Goal: Information Seeking & Learning: Learn about a topic

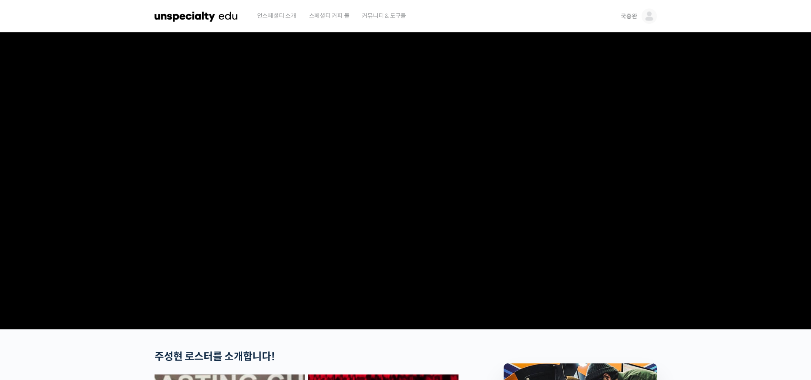
click at [653, 18] on img at bounding box center [649, 16] width 15 height 15
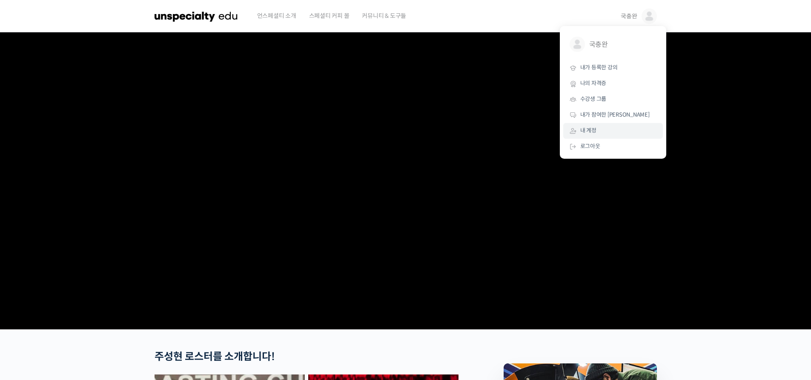
click at [596, 128] on span "내 계정" at bounding box center [588, 130] width 16 height 7
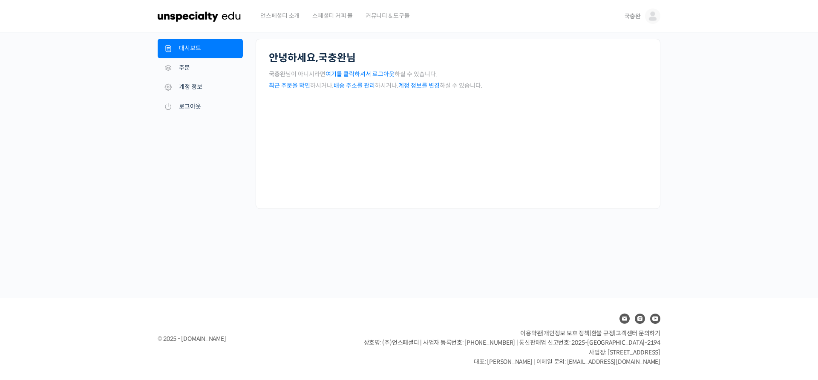
click at [425, 86] on link "계정 정보를 변경" at bounding box center [418, 86] width 41 height 8
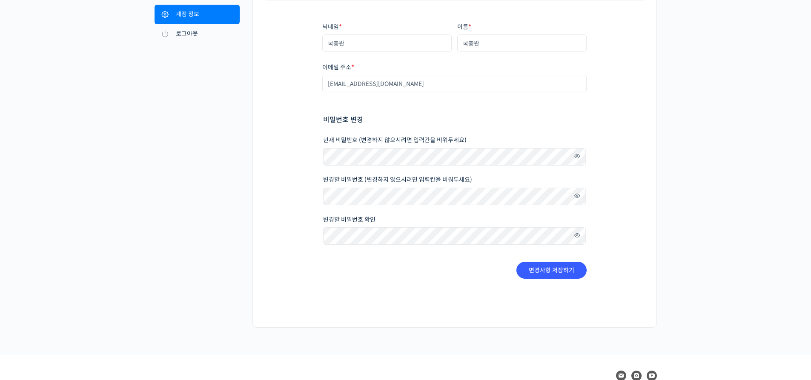
scroll to position [85, 0]
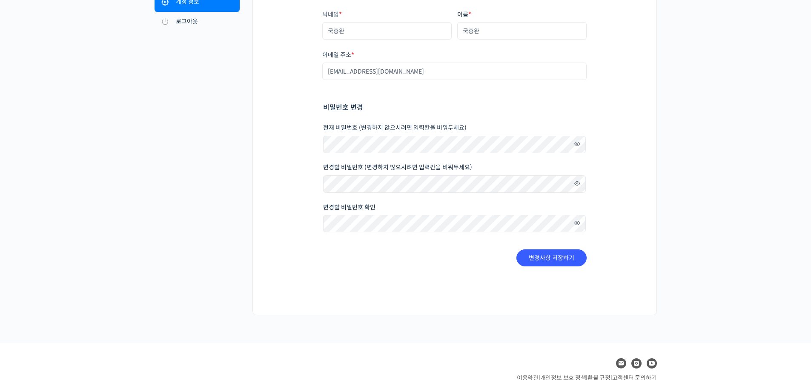
click at [574, 183] on span at bounding box center [575, 183] width 12 height 11
click at [580, 224] on span at bounding box center [575, 223] width 12 height 11
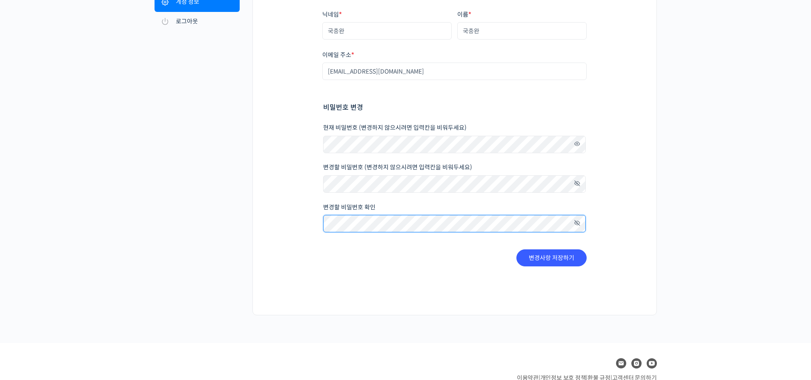
click at [235, 216] on div "내 계정 대시보드 주문 다운로드 주소 계정 정보 로그아웃 계정 정보 닉네임 * 국충완 이름 * 국충완 표시되는 이름 * 국충완 계정과 리뷰 영…" at bounding box center [406, 135] width 502 height 362
click at [333, 285] on div "닉네임 * 국충완 이름 * 국충완 표시되는 이름 * 국충완 계정과 리뷰 영역에서 표시되는 이름입니다. 이메일 주소 * coffee_direct…" at bounding box center [455, 138] width 378 height 301
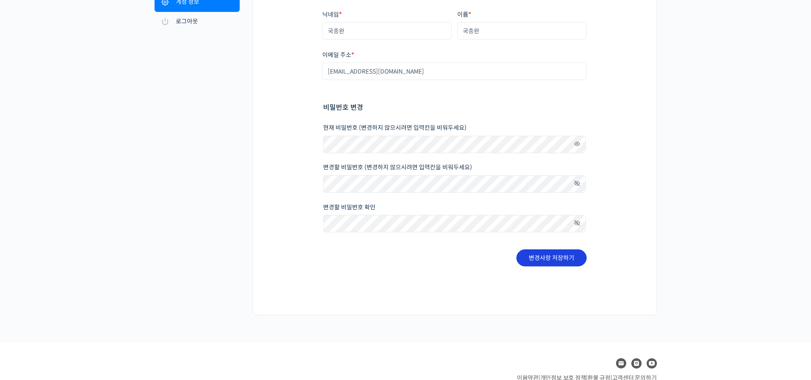
click at [545, 258] on button "변경사항 저장하기" at bounding box center [552, 258] width 70 height 17
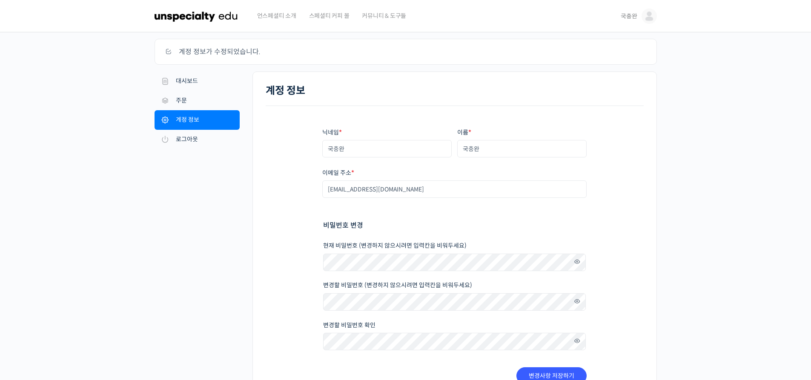
click at [626, 16] on span "국충완" at bounding box center [629, 16] width 16 height 8
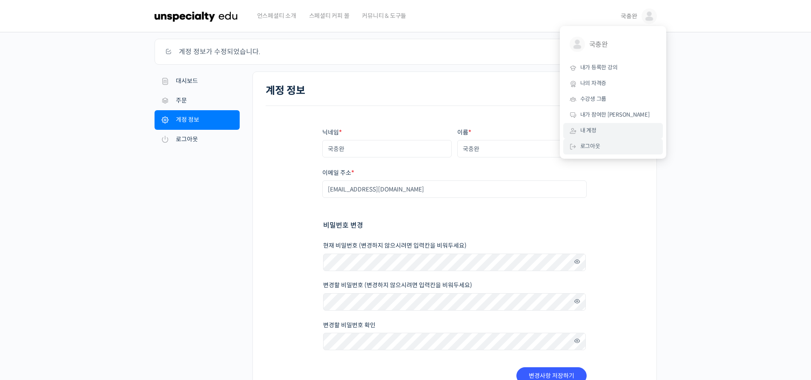
click at [609, 146] on link "로그아웃" at bounding box center [613, 147] width 100 height 16
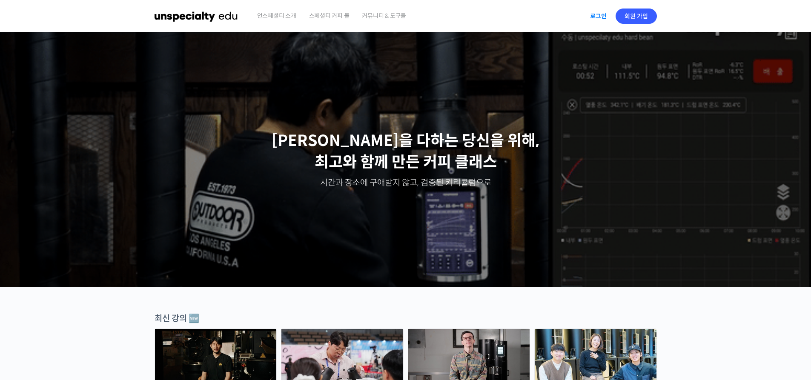
click at [595, 15] on link "로그인" at bounding box center [598, 16] width 27 height 20
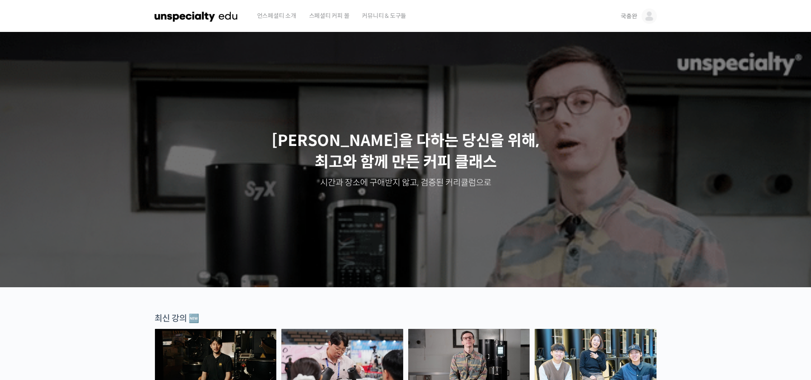
click at [650, 17] on img at bounding box center [649, 16] width 15 height 15
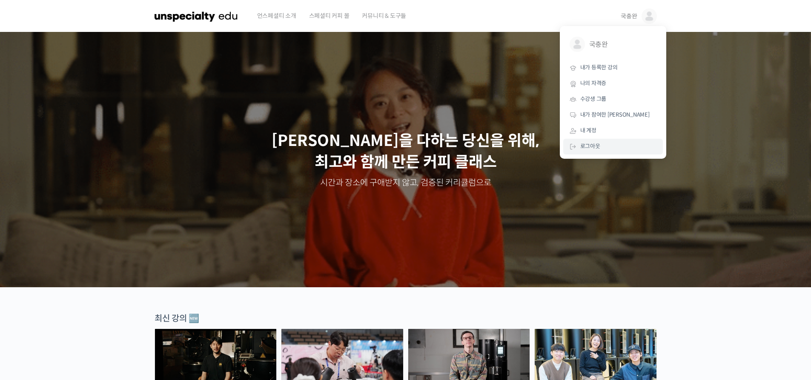
click at [597, 146] on span "로그아웃" at bounding box center [590, 146] width 20 height 7
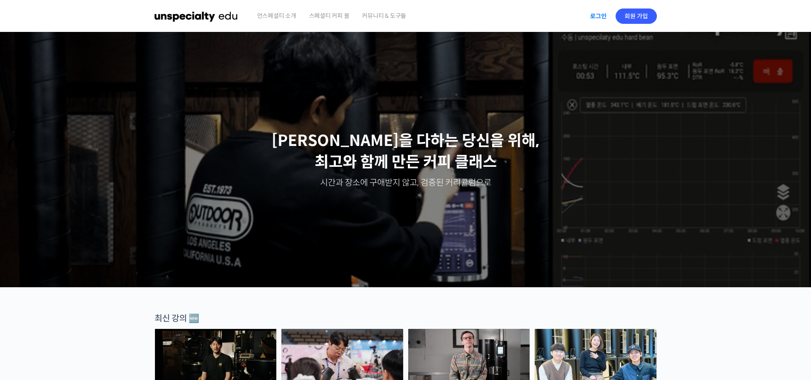
click at [604, 14] on link "로그인" at bounding box center [598, 16] width 27 height 20
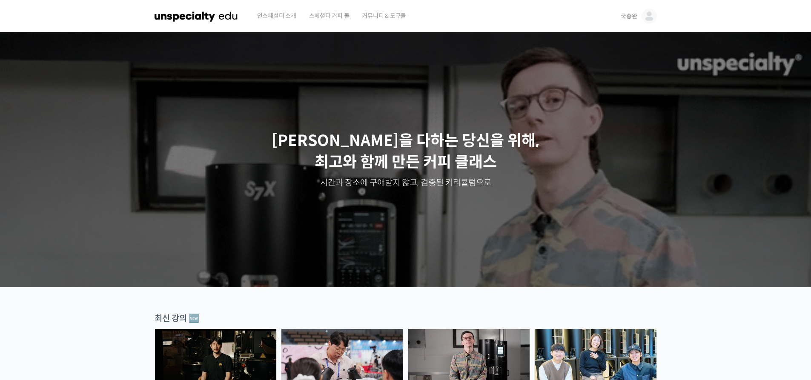
click at [657, 17] on img at bounding box center [649, 16] width 15 height 15
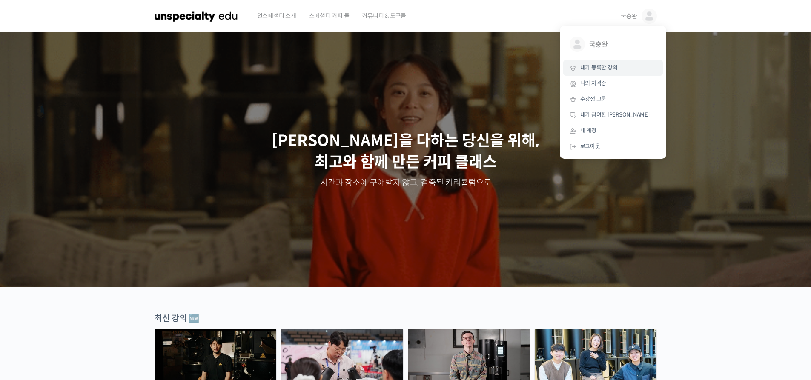
click at [617, 66] on span "내가 등록한 강의" at bounding box center [598, 67] width 37 height 7
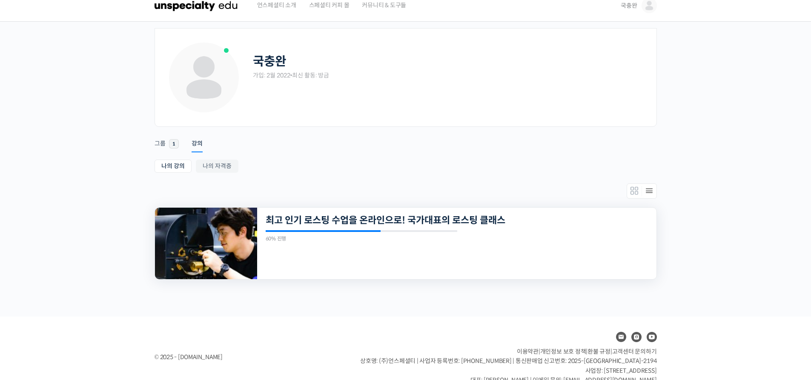
scroll to position [29, 0]
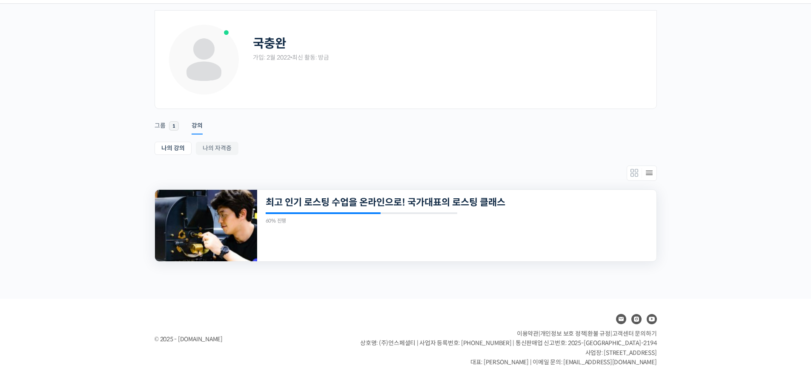
click at [244, 230] on img at bounding box center [206, 226] width 102 height 72
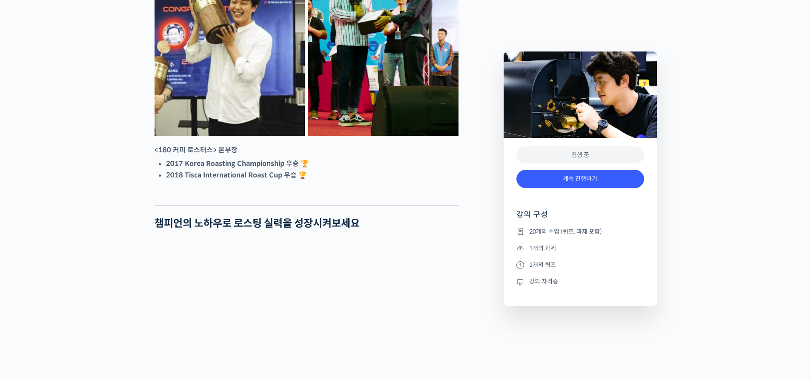
scroll to position [639, 0]
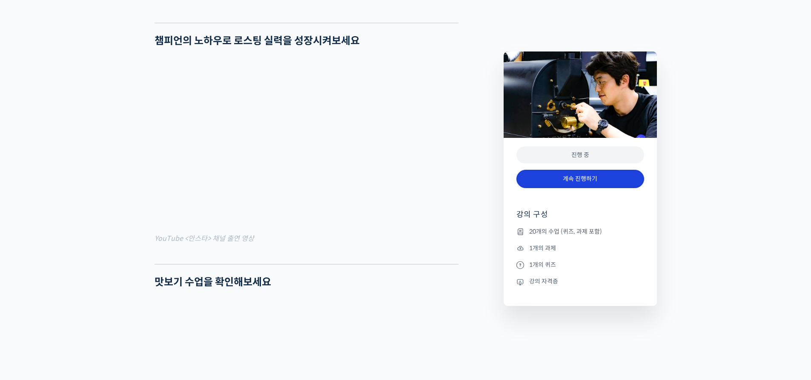
click at [588, 182] on link "계속 진행하기" at bounding box center [581, 179] width 128 height 18
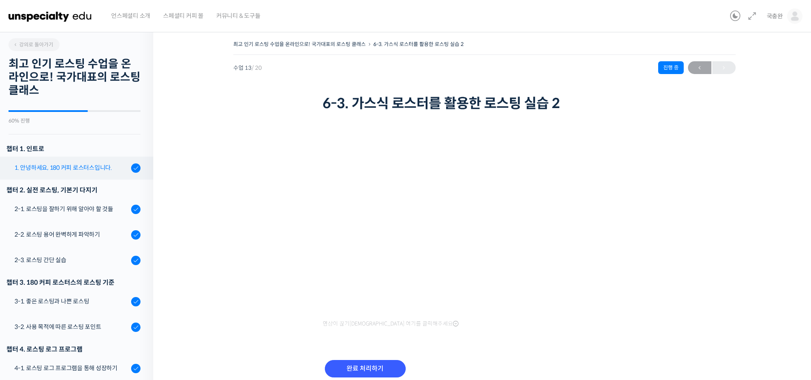
click at [59, 164] on div "1. 안녕하세요, 180 커피 로스터스입니다." at bounding box center [71, 167] width 114 height 9
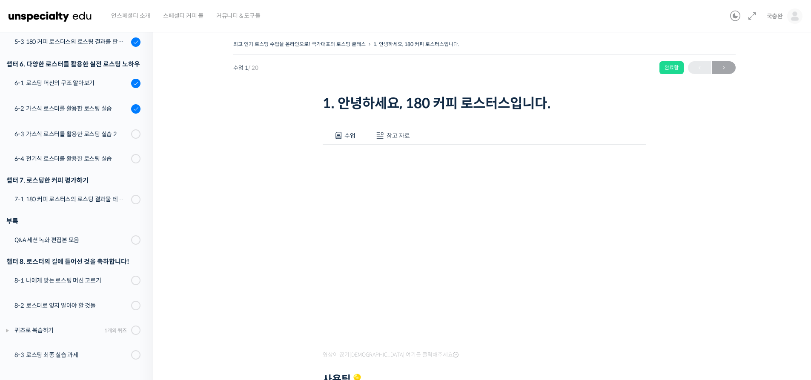
click at [651, 117] on div "최고 인기 로스팅 수업을 온라인으로! 국가대표의 로스팅 클래스 1. 안녕하세요, 180 커피 로스터스입니다. 완료함 수업 1 / 20 완료함 …" at bounding box center [484, 284] width 577 height 493
click at [29, 17] on img at bounding box center [50, 16] width 83 height 26
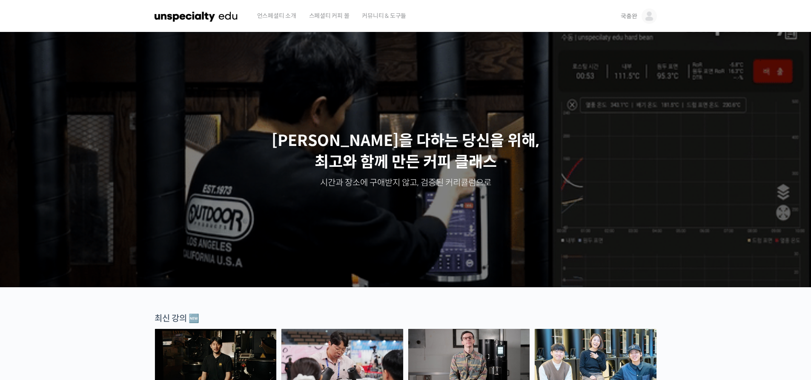
click at [652, 17] on img at bounding box center [649, 16] width 15 height 15
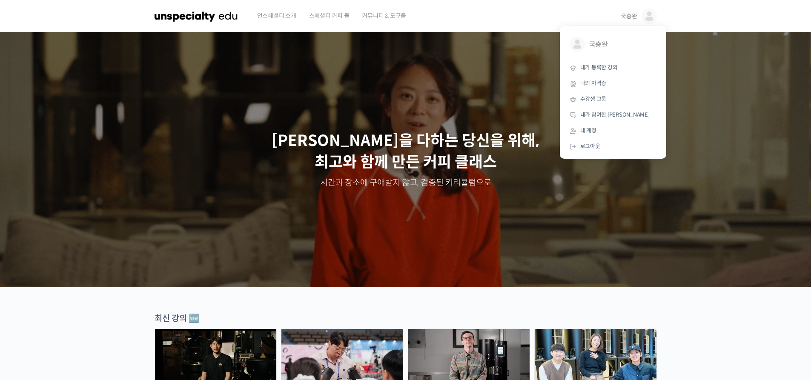
drag, startPoint x: 465, startPoint y: 19, endPoint x: 469, endPoint y: 18, distance: 4.8
click at [465, 19] on div "언스페셜티 소개 스페셜티 커피 몰 커뮤니티 & 도구들" at bounding box center [431, 16] width 361 height 32
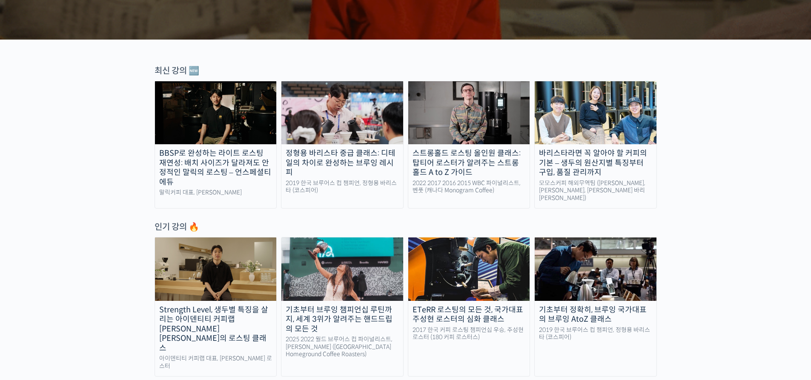
scroll to position [256, 0]
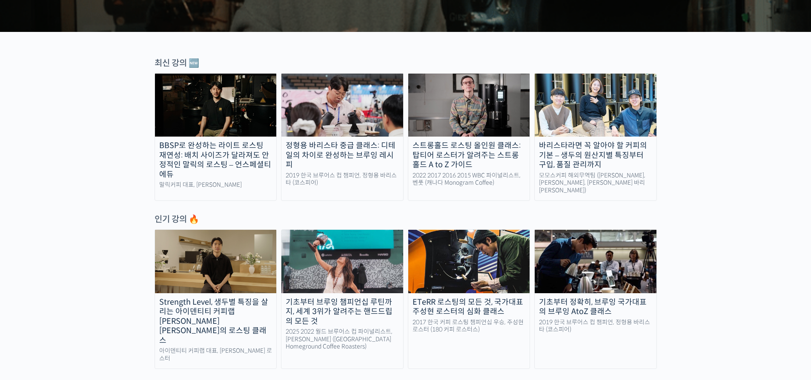
click at [490, 298] on div "ETeRR 로스팅의 모든 것, 국가대표 주성현 로스터의 심화 클래스" at bounding box center [469, 307] width 122 height 19
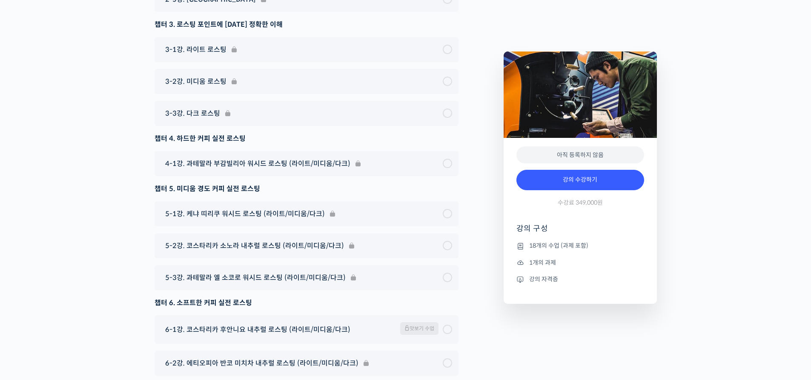
scroll to position [5151, 0]
